Goal: Task Accomplishment & Management: Manage account settings

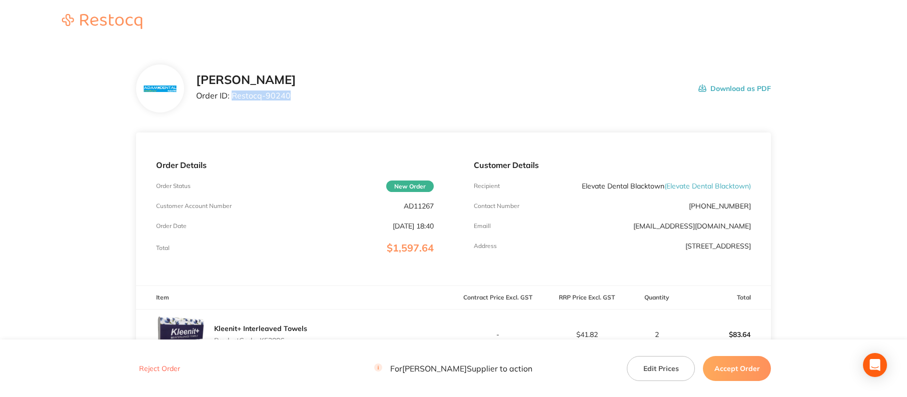
drag, startPoint x: 232, startPoint y: 95, endPoint x: 463, endPoint y: 111, distance: 231.7
click at [314, 96] on div "[PERSON_NAME] Order ID: Restocq- 90240 Download as PDF" at bounding box center [483, 88] width 575 height 31
copy p "Restocq- 90240"
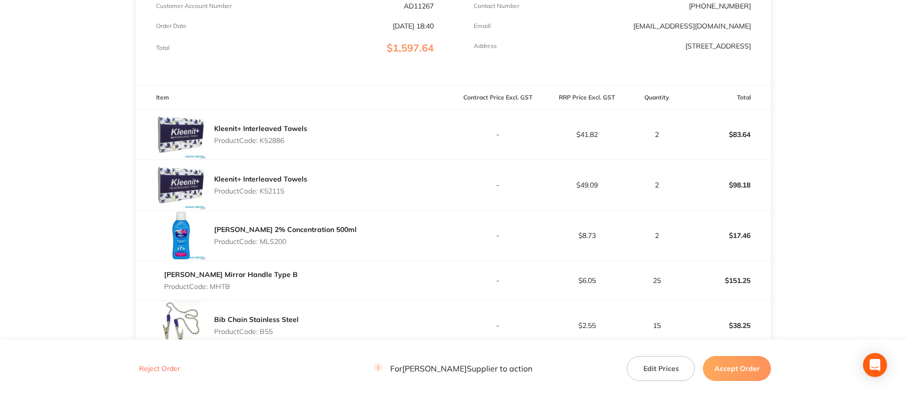
click at [390, 231] on div "[PERSON_NAME] 2% Concentration 500ml Product Code: MLS200" at bounding box center [295, 236] width 318 height 50
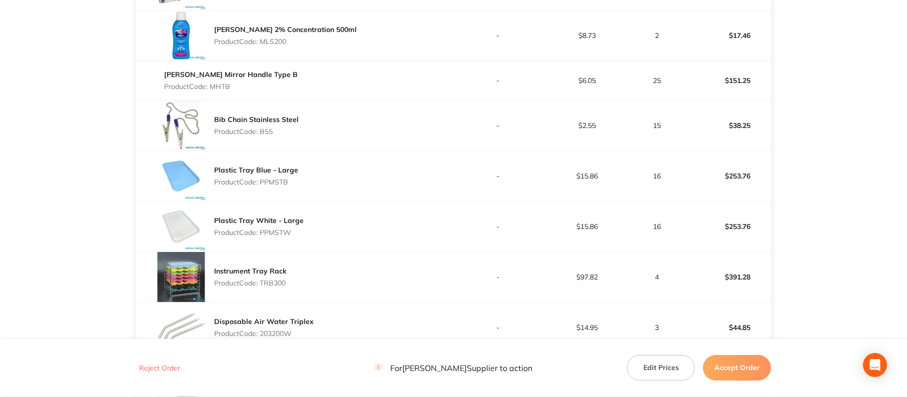
click at [286, 181] on p "Product Code: PPMSTB" at bounding box center [256, 182] width 84 height 8
click at [274, 181] on p "Product Code: PPMSTB" at bounding box center [256, 182] width 84 height 8
copy p "PPMSTB"
click at [278, 240] on div "Plastic Tray White - Large Product Code: PPMSTW" at bounding box center [259, 227] width 90 height 28
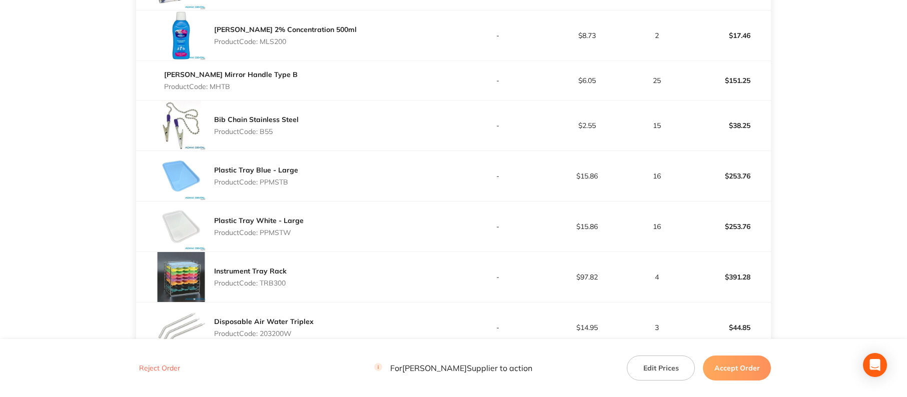
click at [274, 232] on p "Product Code: PPMSTW" at bounding box center [259, 233] width 90 height 8
copy p "PPMSTW"
click at [274, 290] on div "Instrument Tray Rack Product Code: TRB300" at bounding box center [250, 277] width 73 height 28
click at [273, 283] on p "Product Code: TRB300" at bounding box center [250, 283] width 73 height 8
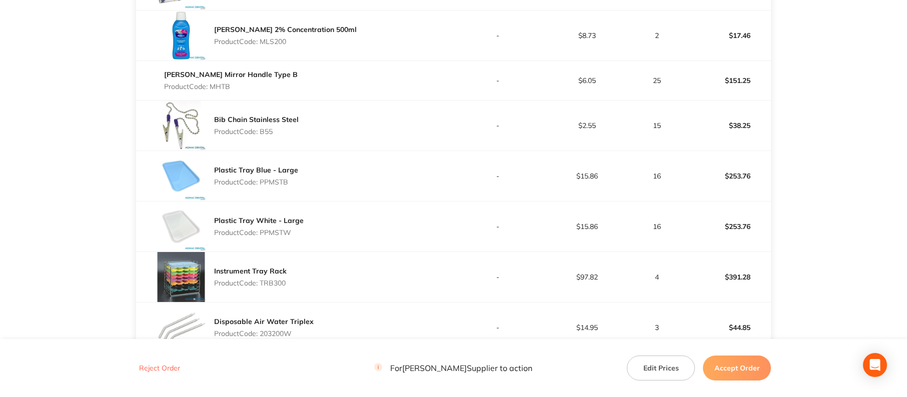
click at [273, 283] on p "Product Code: TRB300" at bounding box center [250, 283] width 73 height 8
copy p "TRB300"
click at [274, 333] on p "Product Code: 203200W" at bounding box center [264, 334] width 100 height 8
copy p "203200W"
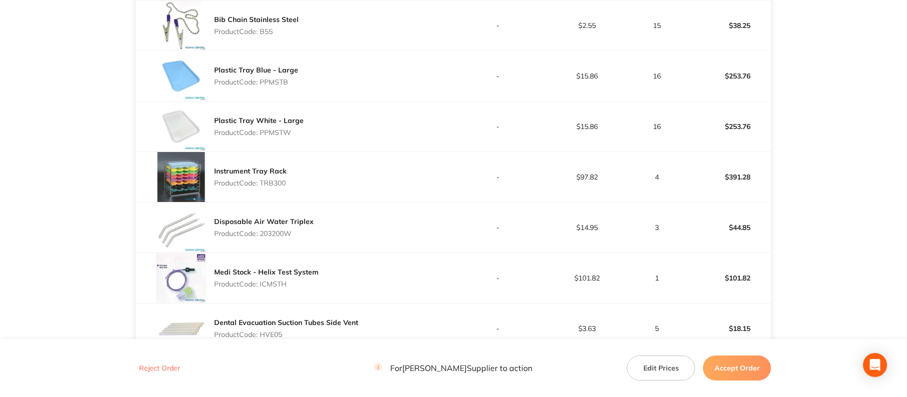
scroll to position [650, 0]
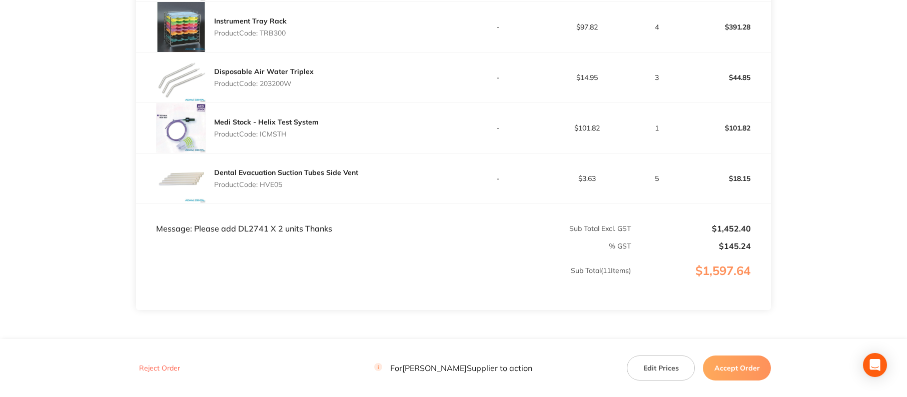
click at [267, 133] on p "Product Code: ICMSTH" at bounding box center [266, 134] width 105 height 8
copy p "ICMSTH"
click at [272, 183] on p "Product Code: HVE05" at bounding box center [286, 185] width 144 height 8
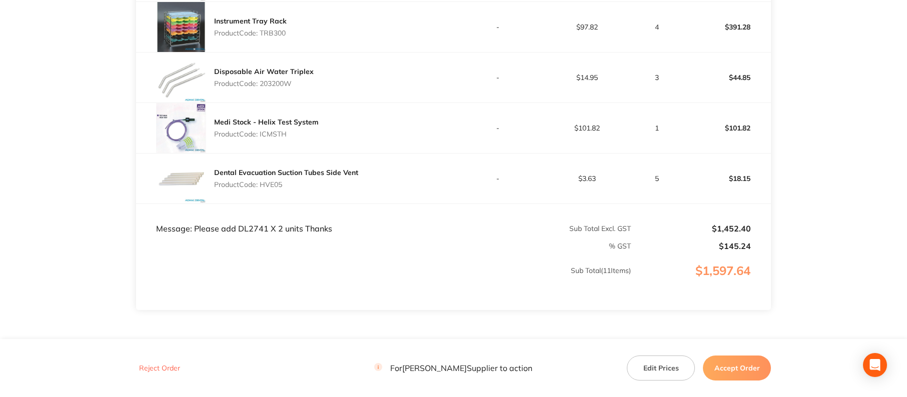
copy p "HVE05"
click at [247, 245] on p "% GST" at bounding box center [384, 246] width 494 height 8
click at [246, 228] on td "Message: Please add DL2741 X 2 units Thanks" at bounding box center [295, 219] width 318 height 30
copy td "DL2741"
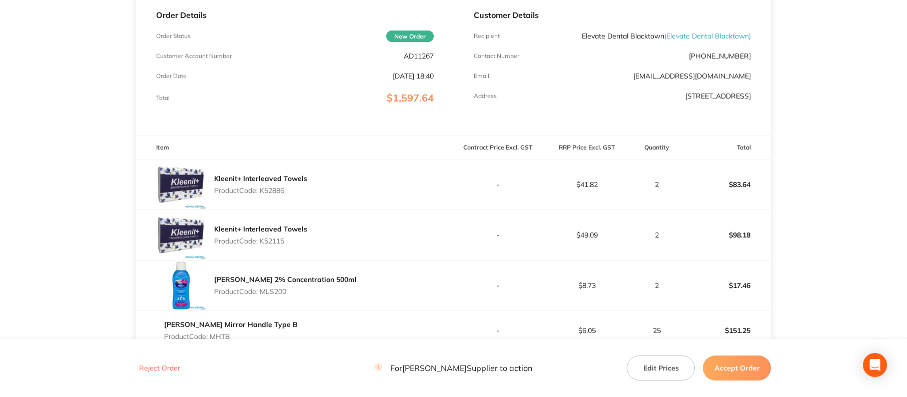
scroll to position [200, 0]
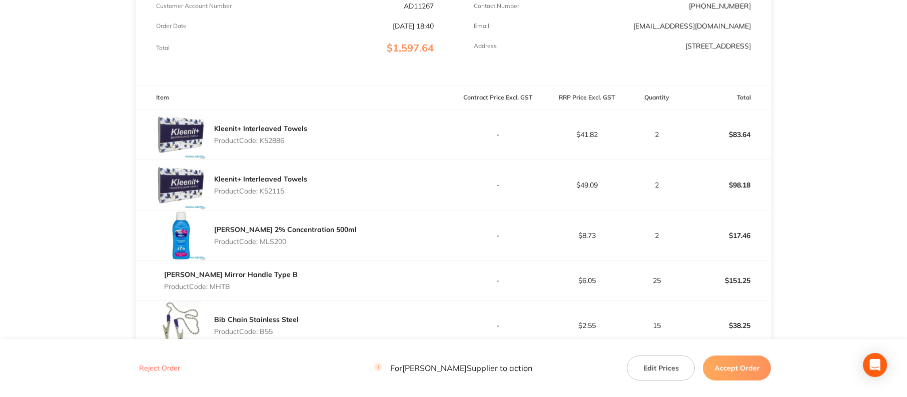
drag, startPoint x: 282, startPoint y: 325, endPoint x: 222, endPoint y: 325, distance: 60.0
click at [222, 325] on div "Bib Chain Stainless Steel Product Code: B55" at bounding box center [295, 326] width 318 height 50
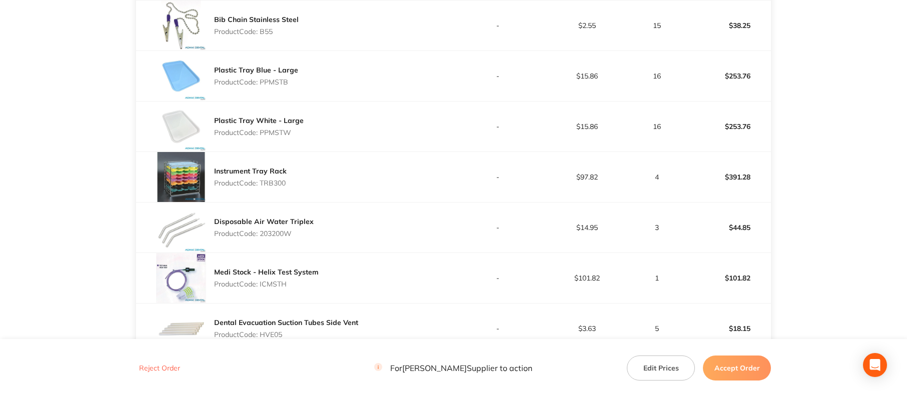
scroll to position [700, 0]
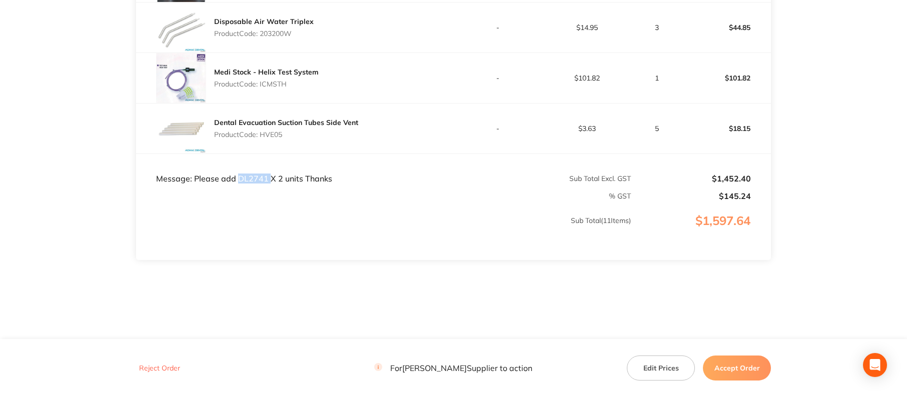
click at [735, 374] on button "Accept Order" at bounding box center [737, 368] width 68 height 25
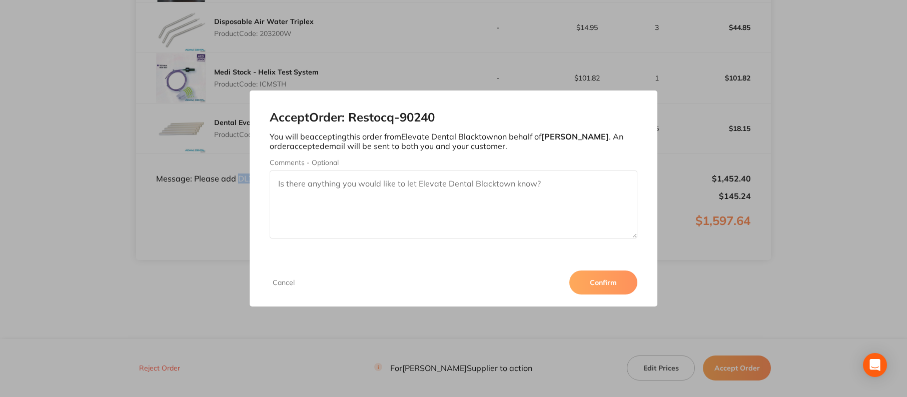
click at [585, 292] on button "Confirm" at bounding box center [603, 283] width 68 height 24
